Goal: Information Seeking & Learning: Stay updated

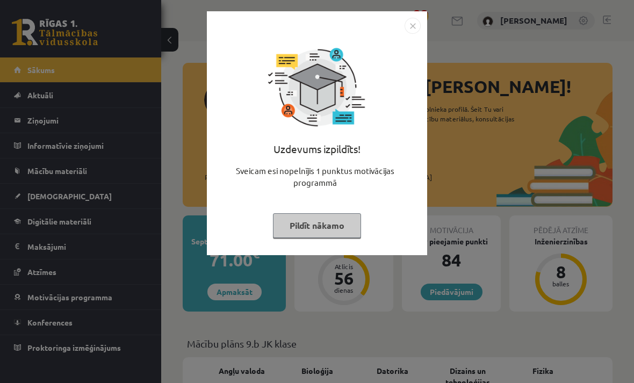
click at [324, 225] on button "Pildīt nākamo" at bounding box center [317, 225] width 88 height 25
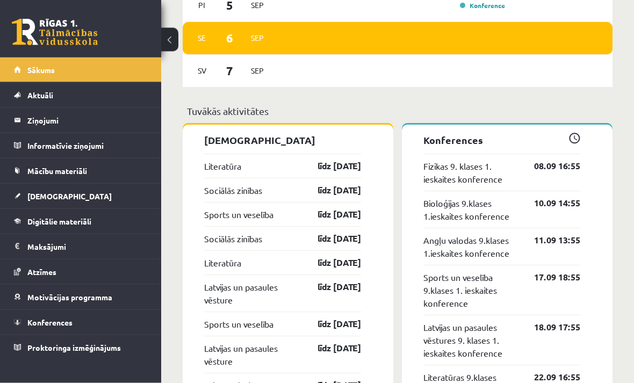
scroll to position [976, 0]
click at [42, 132] on legend "Ziņojumi 0" at bounding box center [87, 120] width 120 height 25
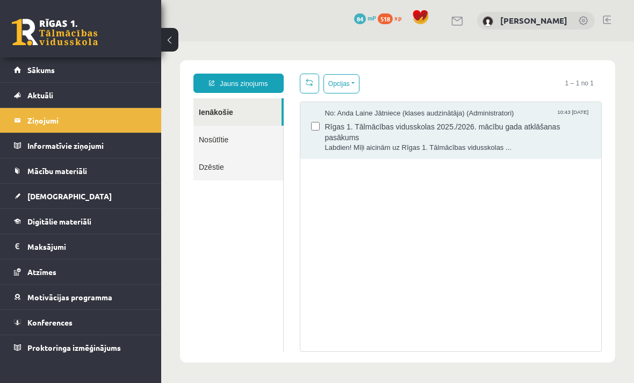
click at [556, 139] on span "Rīgas 1. Tālmācības vidusskolas 2025./2026. mācību gada atklāšanas pasākums" at bounding box center [458, 131] width 266 height 24
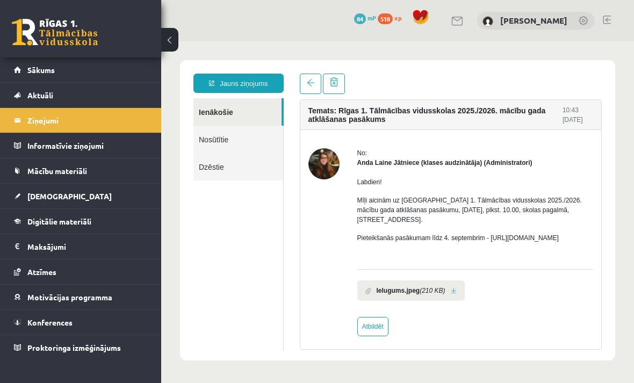
click at [396, 295] on b "Ielugums.jpeg" at bounding box center [397, 291] width 43 height 10
click at [456, 294] on link at bounding box center [453, 290] width 6 height 7
click at [52, 165] on link "Mācību materiāli" at bounding box center [81, 170] width 134 height 25
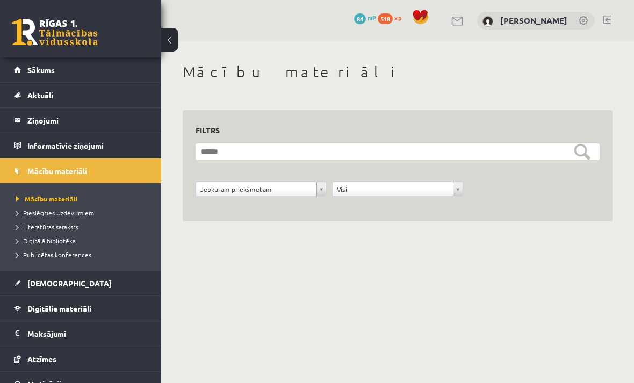
click at [25, 136] on link "Informatīvie ziņojumi 0" at bounding box center [81, 145] width 134 height 25
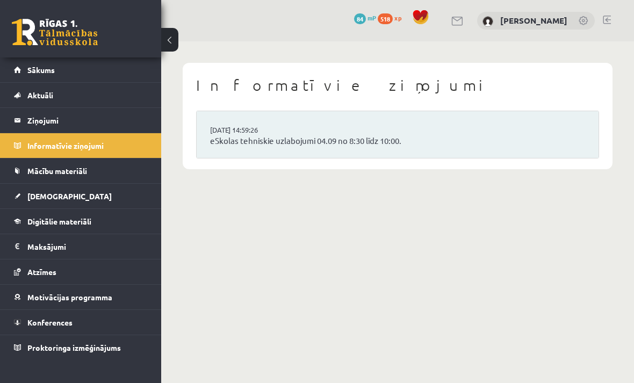
click at [31, 119] on legend "Ziņojumi 0" at bounding box center [87, 120] width 120 height 25
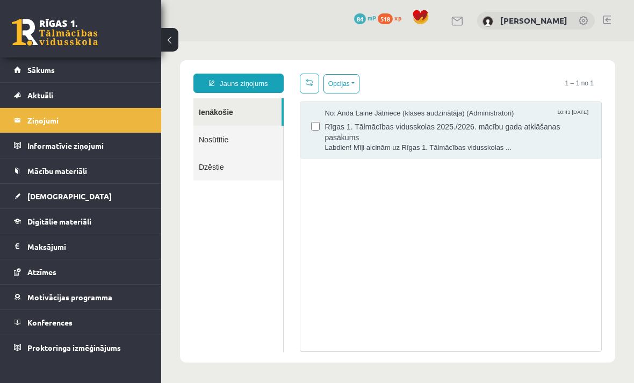
click at [39, 272] on span "Atzīmes" at bounding box center [41, 272] width 29 height 10
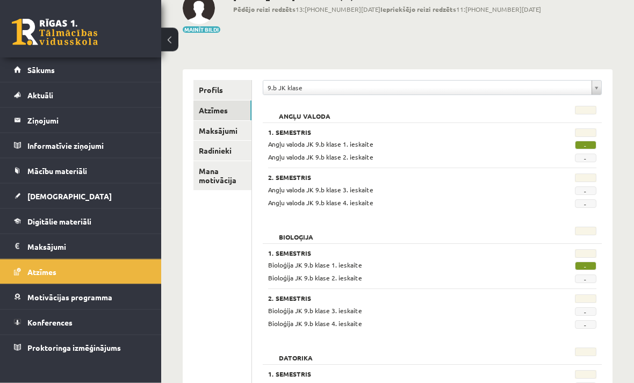
scroll to position [101, 0]
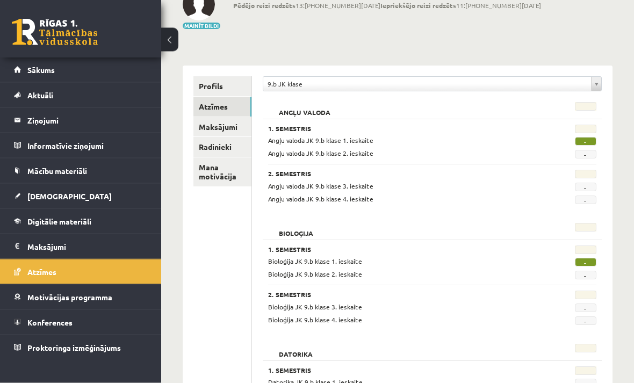
click at [215, 161] on link "Mana motivācija" at bounding box center [222, 172] width 58 height 29
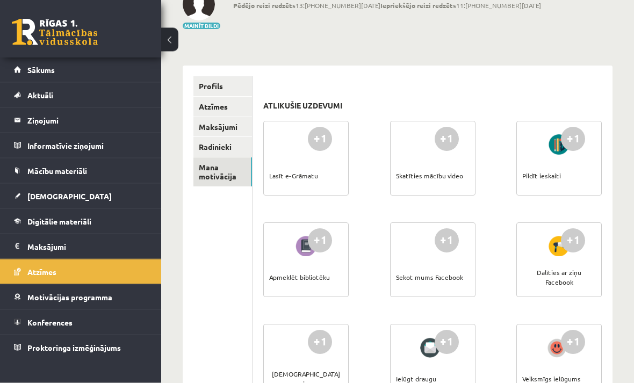
scroll to position [101, 0]
click at [36, 68] on span "Sākums" at bounding box center [40, 70] width 27 height 10
